Goal: Task Accomplishment & Management: Manage account settings

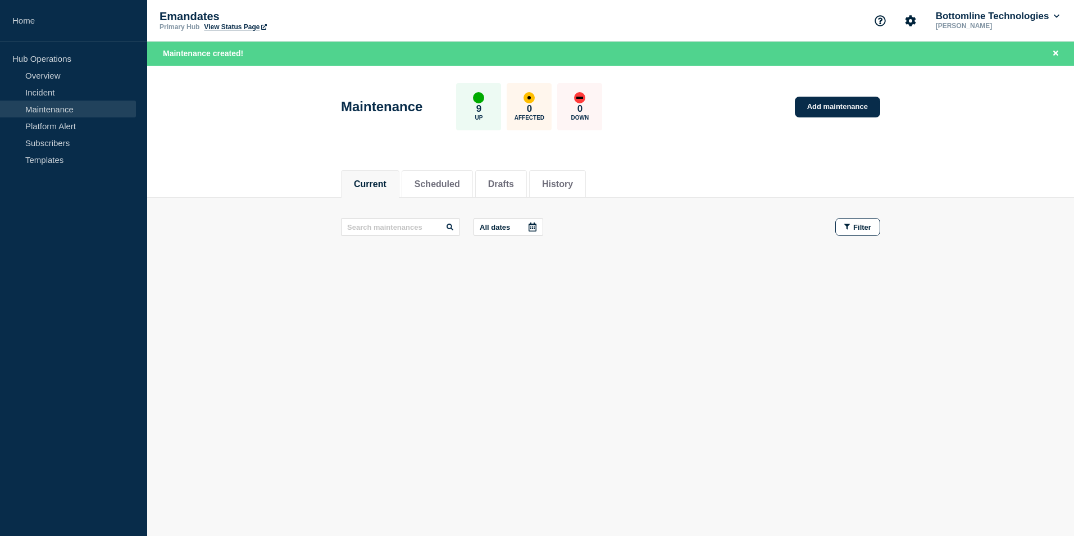
click at [380, 182] on button "Current" at bounding box center [370, 184] width 33 height 10
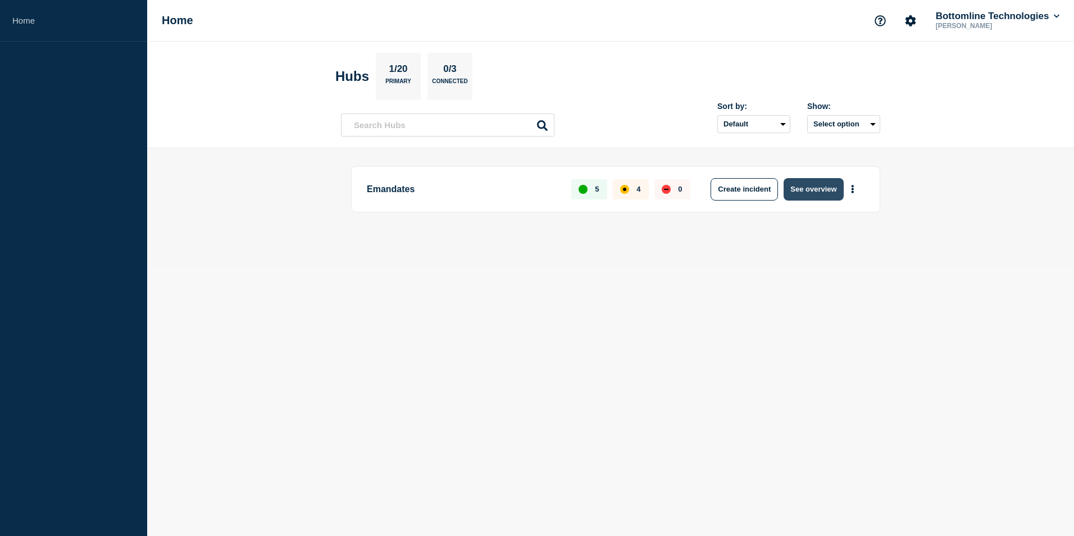
click at [814, 189] on button "See overview" at bounding box center [814, 189] width 60 height 22
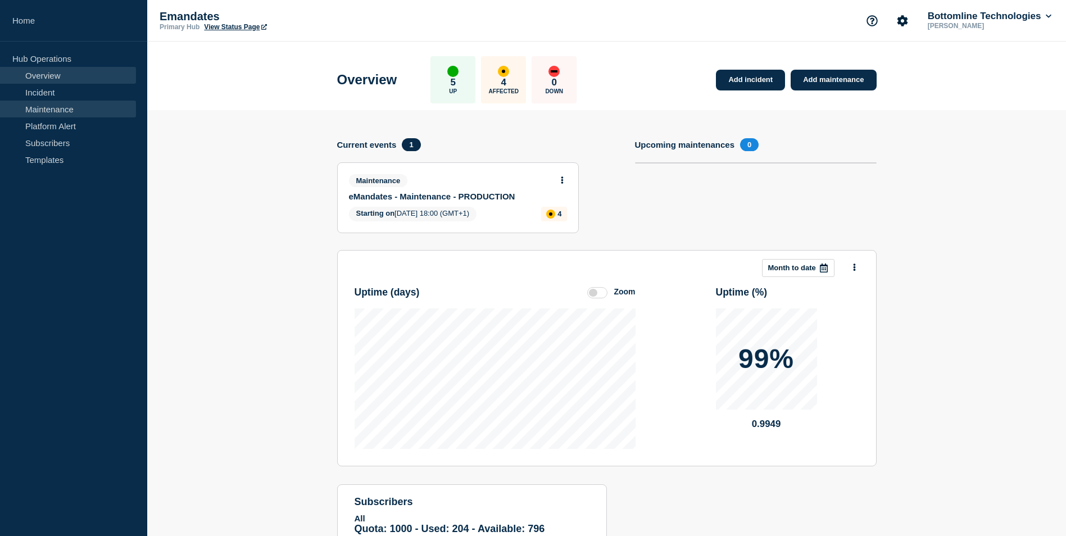
click at [64, 108] on link "Maintenance" at bounding box center [68, 109] width 136 height 17
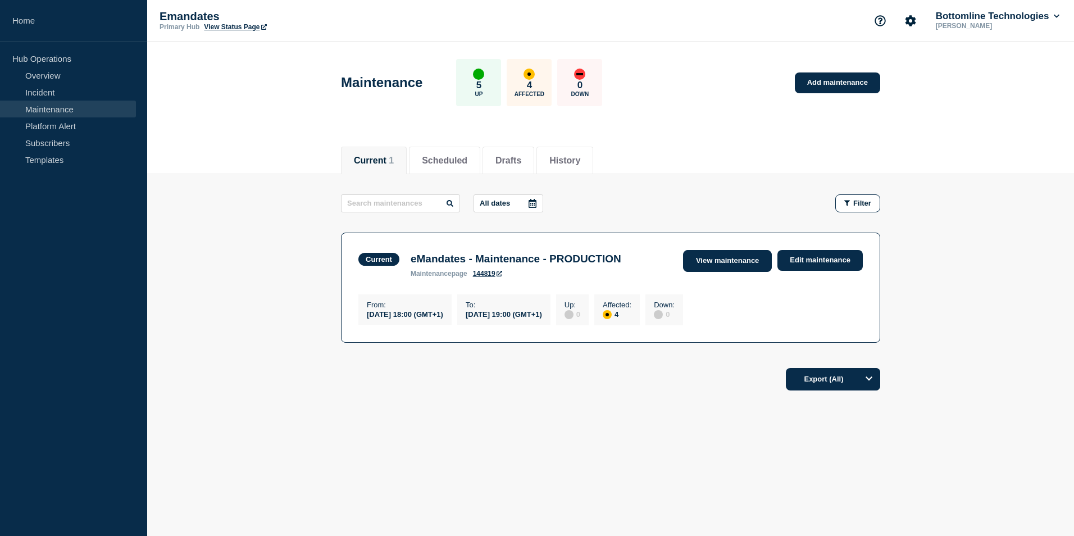
click at [751, 260] on link "View maintenance" at bounding box center [727, 261] width 89 height 22
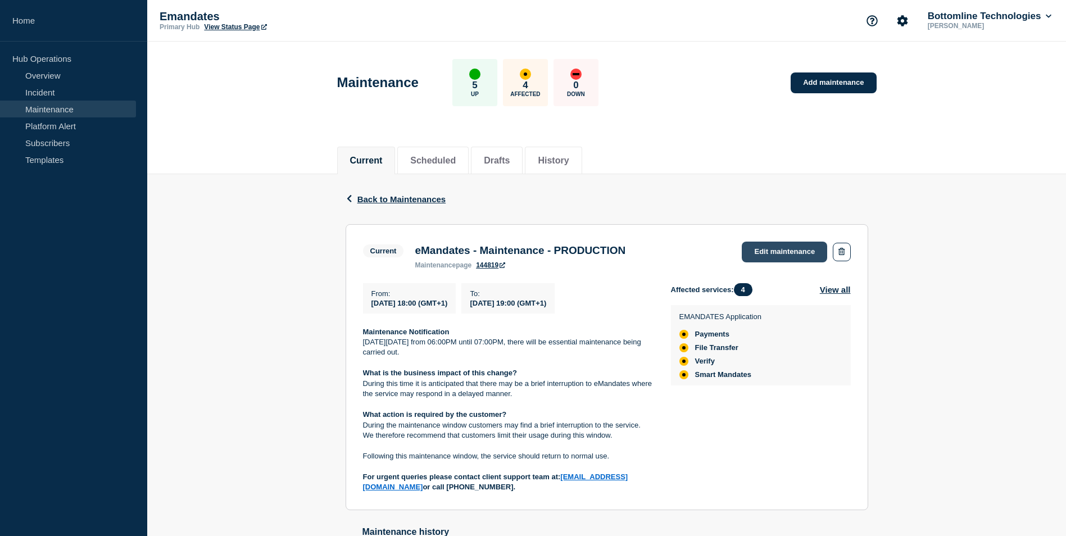
click at [791, 252] on link "Edit maintenance" at bounding box center [784, 252] width 85 height 21
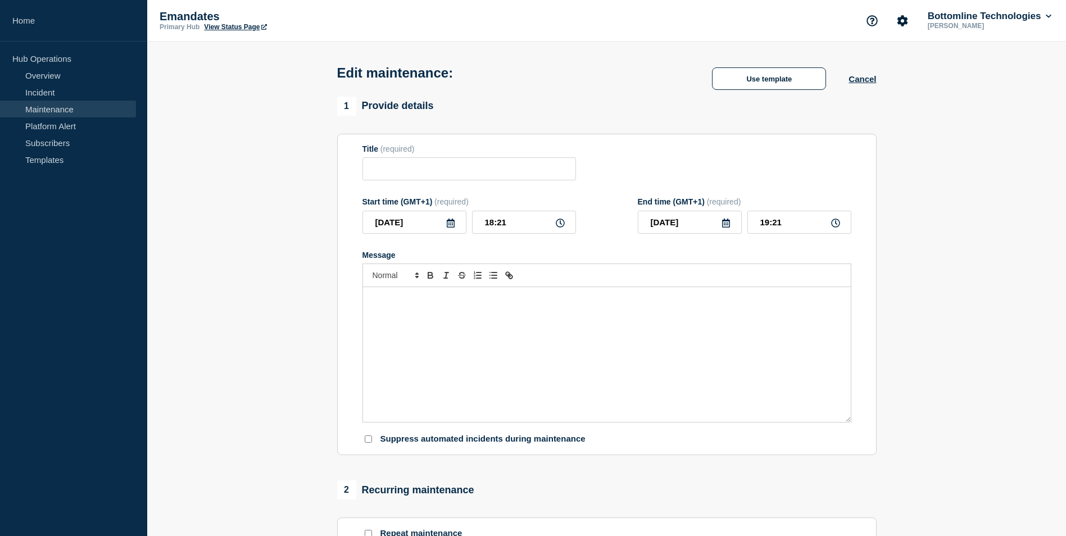
type input "eMandates - Maintenance - PRODUCTION"
type input "18:00"
type input "19:00"
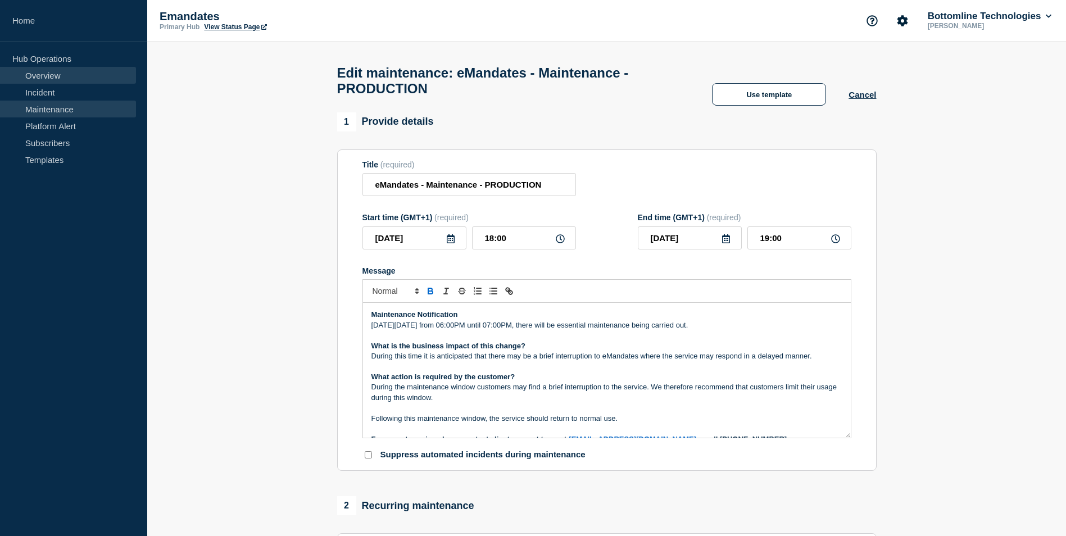
click at [56, 72] on link "Overview" at bounding box center [68, 75] width 136 height 17
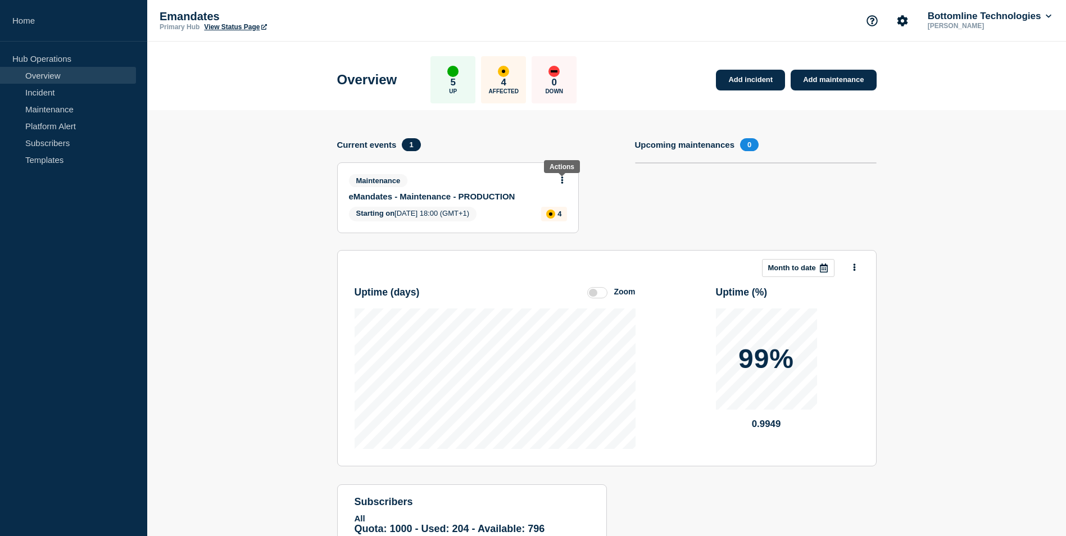
click at [563, 183] on icon at bounding box center [562, 179] width 3 height 7
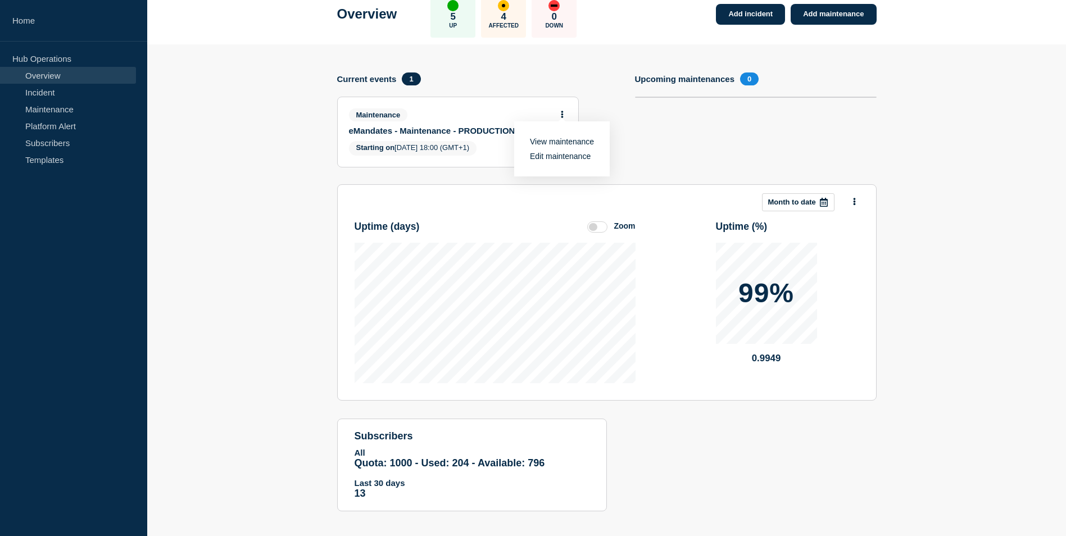
scroll to position [75, 0]
